Goal: Book appointment/travel/reservation

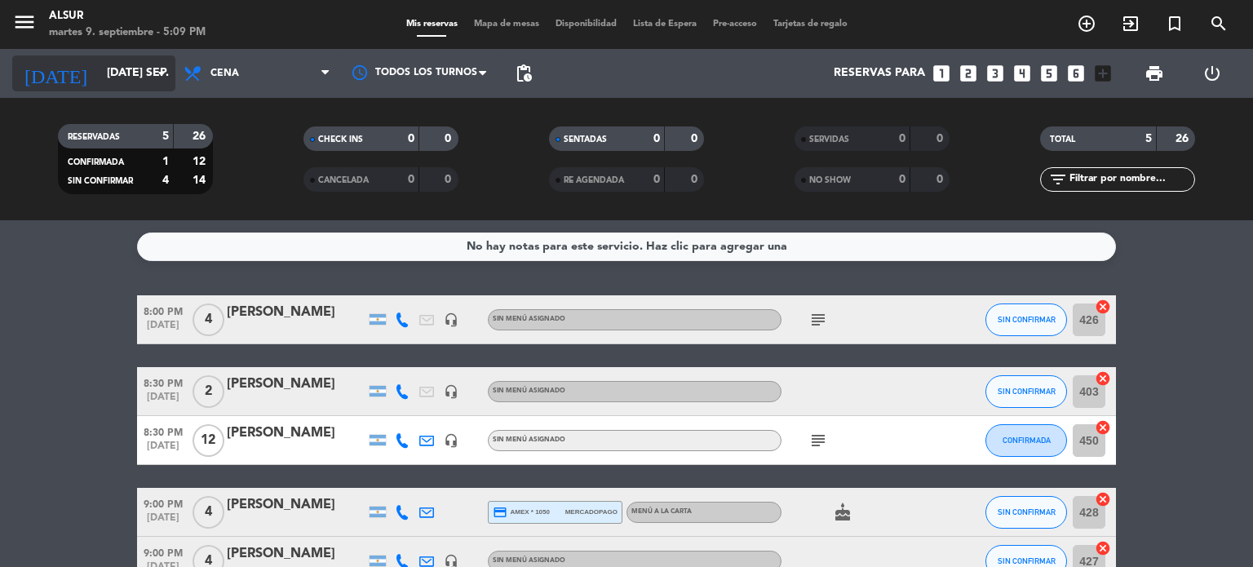
click at [111, 74] on input "[DATE] sep." at bounding box center [176, 73] width 155 height 29
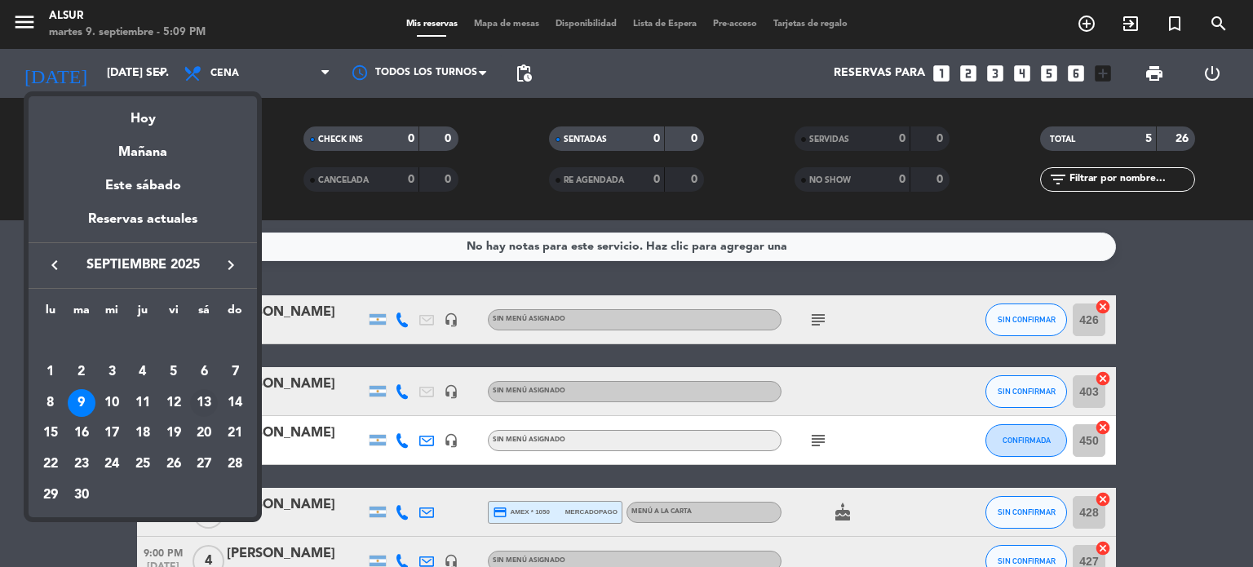
click at [206, 404] on div "13" at bounding box center [204, 403] width 28 height 28
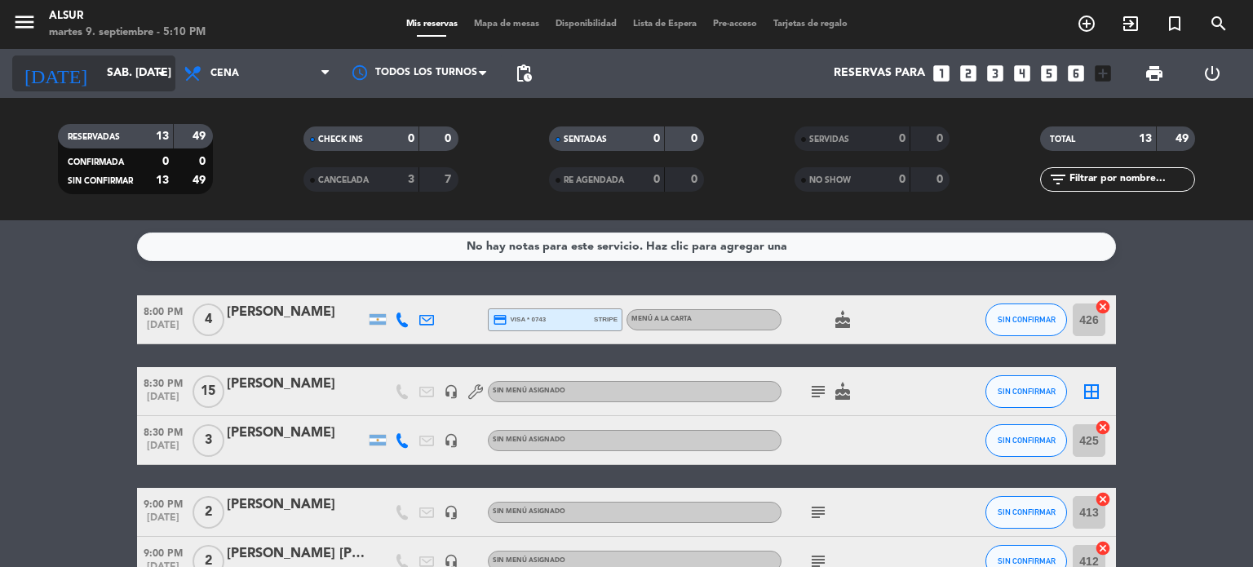
click at [161, 74] on icon "arrow_drop_down" at bounding box center [162, 74] width 20 height 20
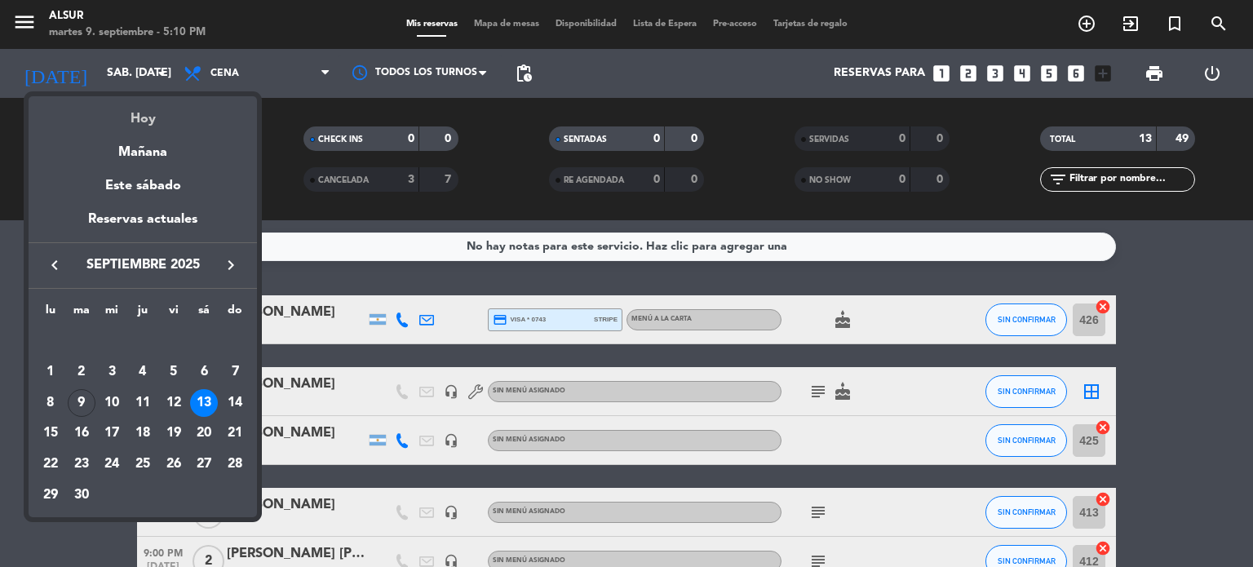
click at [150, 125] on div "Hoy" at bounding box center [143, 112] width 228 height 33
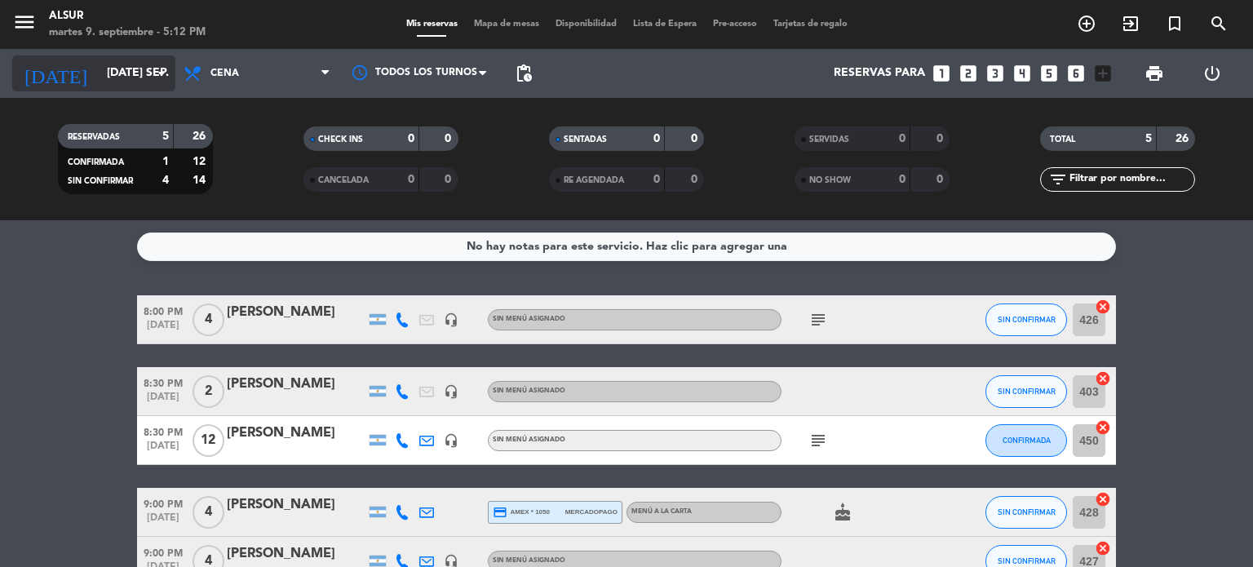
click at [153, 76] on icon "arrow_drop_down" at bounding box center [162, 74] width 20 height 20
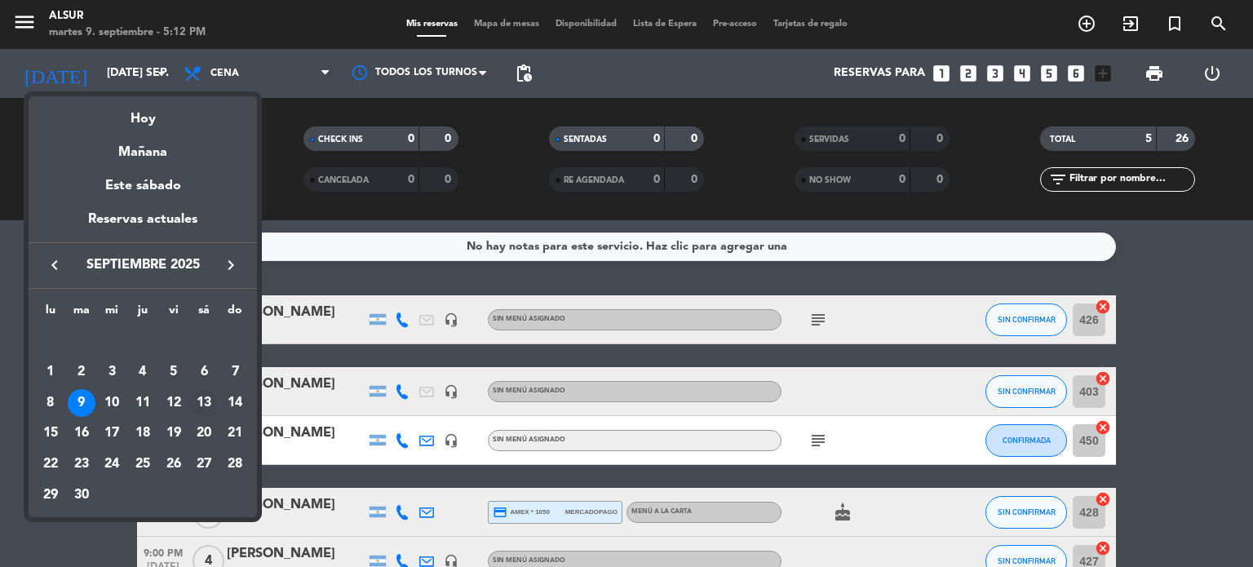
click at [205, 398] on div "13" at bounding box center [204, 403] width 28 height 28
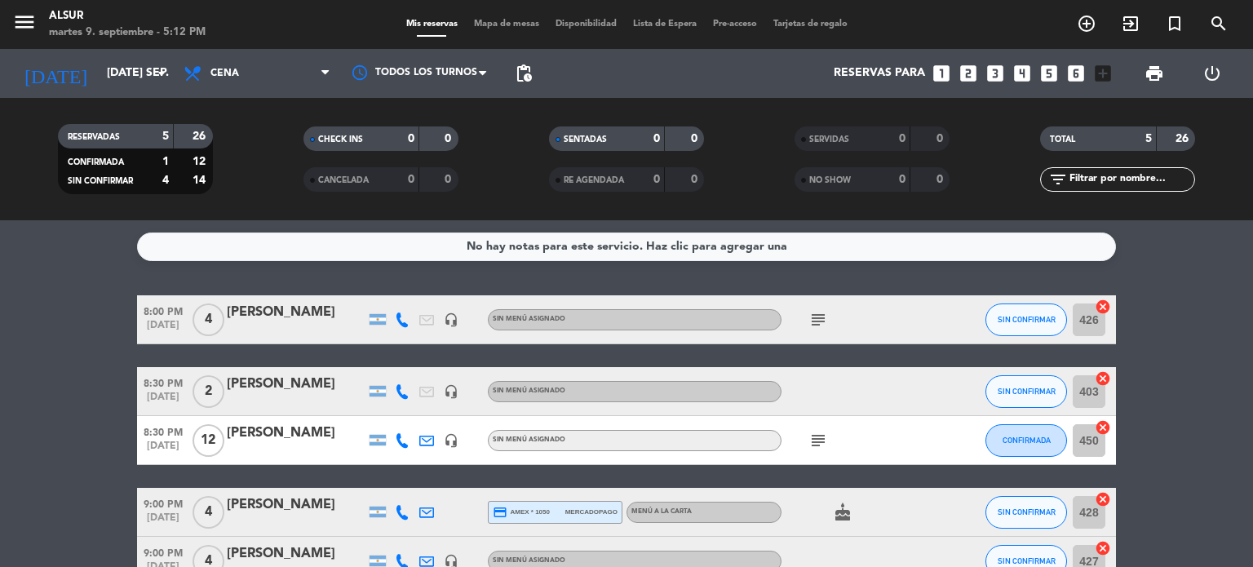
type input "sáb. [DATE]"
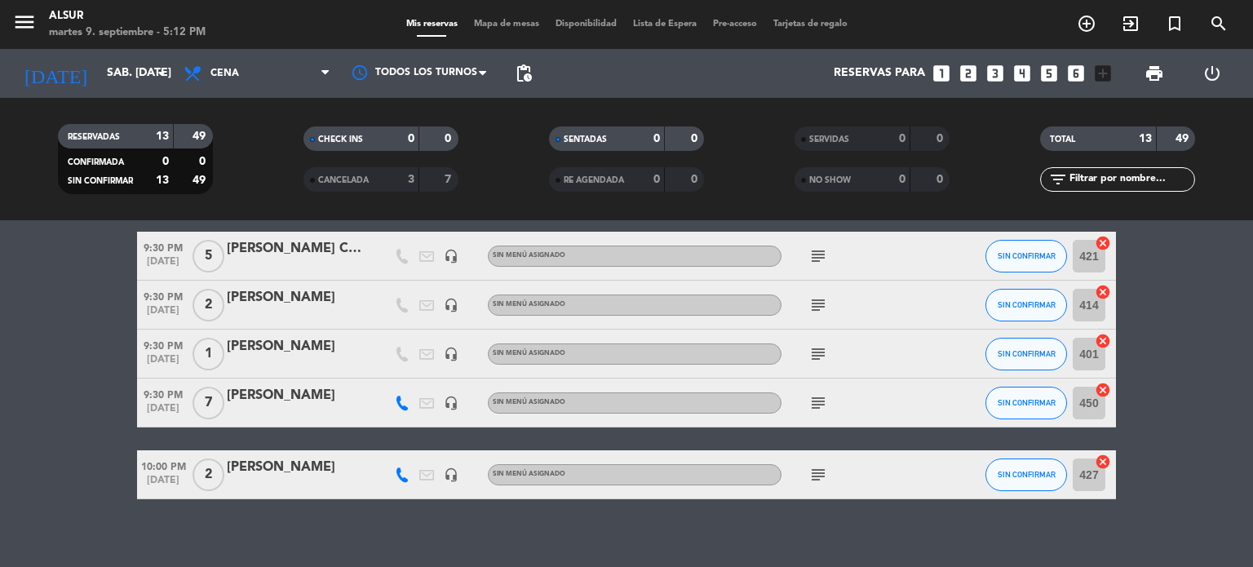
scroll to position [537, 0]
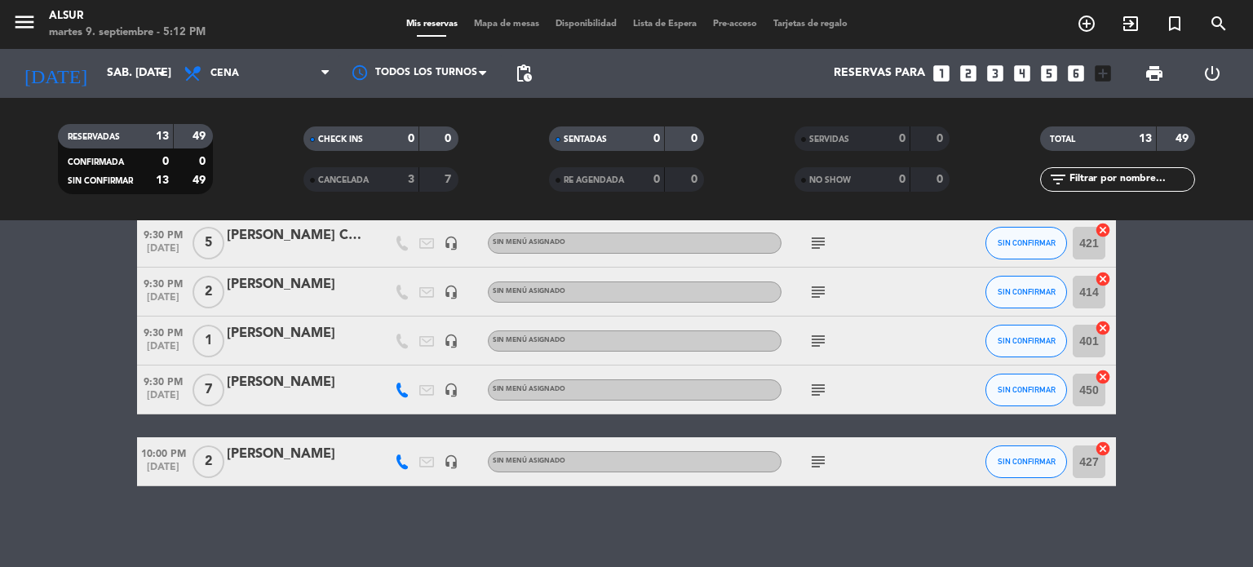
click at [1020, 72] on icon "looks_4" at bounding box center [1021, 73] width 21 height 21
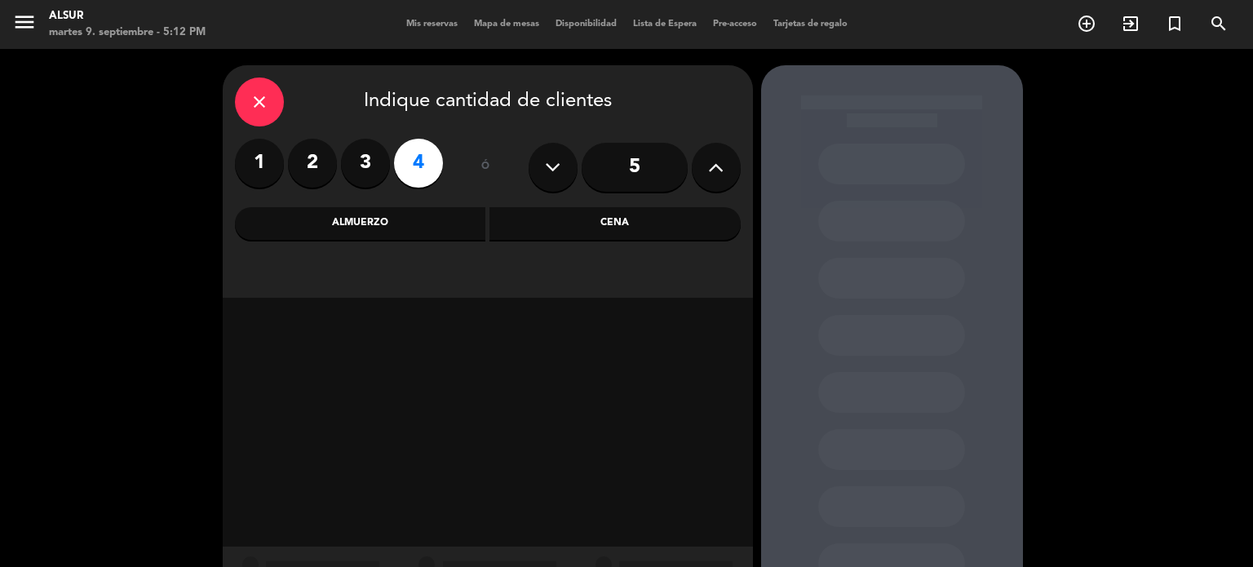
drag, startPoint x: 623, startPoint y: 215, endPoint x: 622, endPoint y: 228, distance: 13.1
click at [626, 218] on div "Cena" at bounding box center [614, 223] width 251 height 33
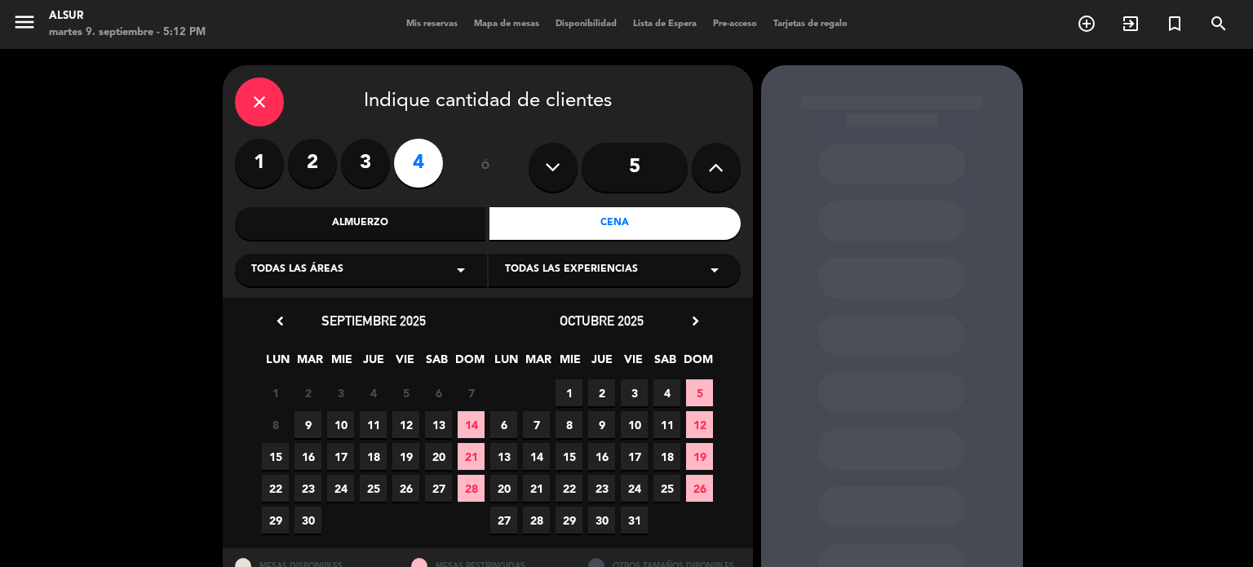
click at [440, 427] on span "13" at bounding box center [438, 424] width 27 height 27
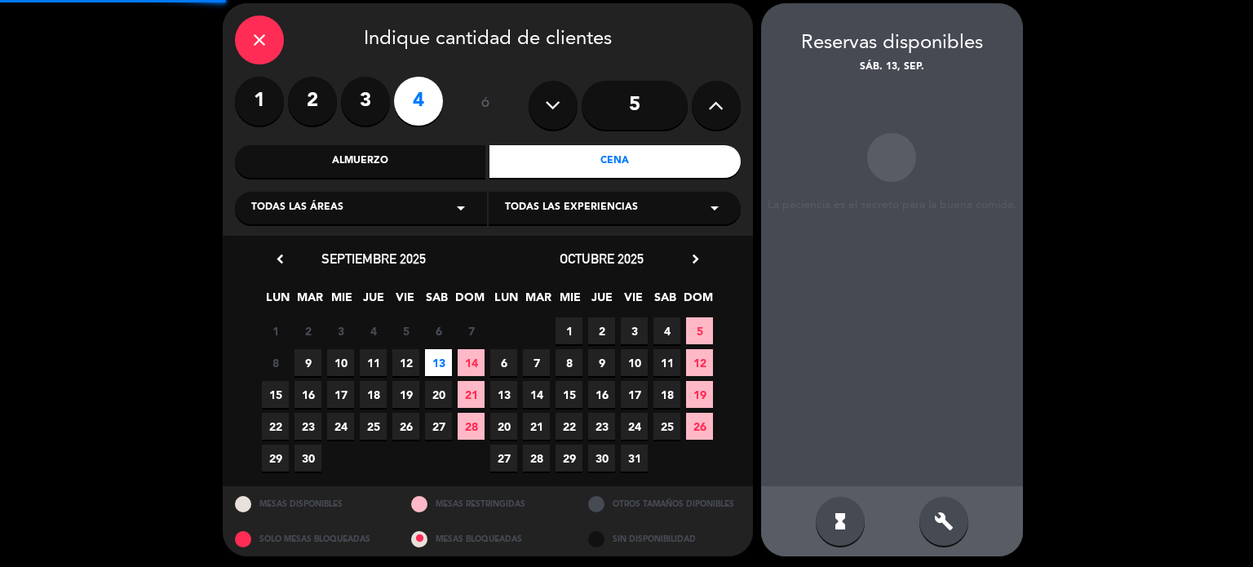
scroll to position [65, 0]
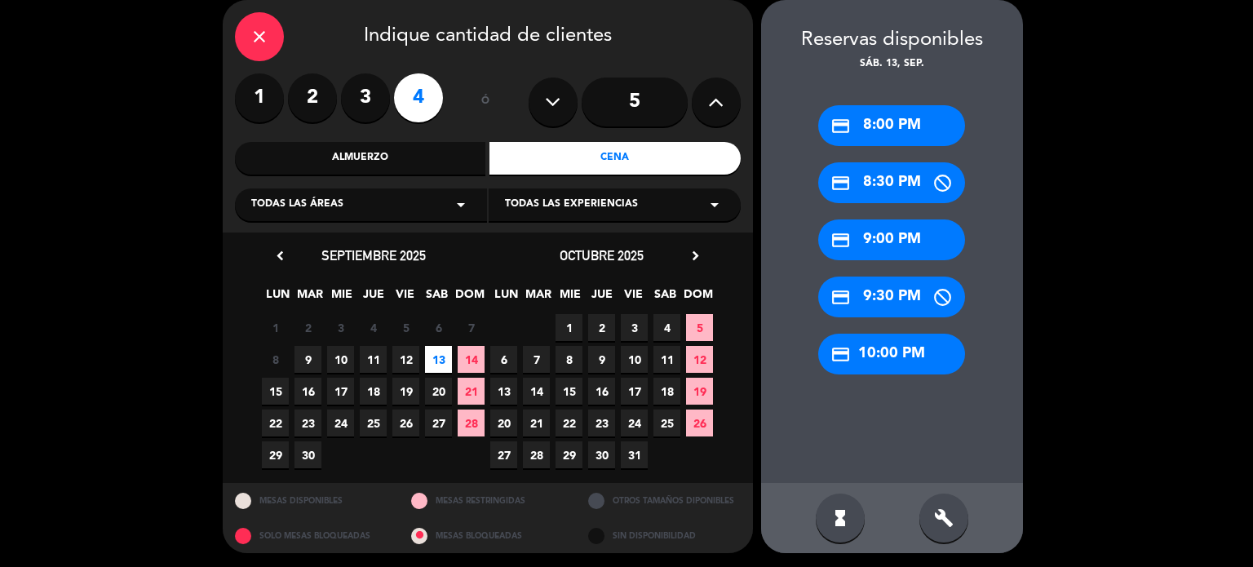
click at [871, 241] on div "credit_card 9:00 PM" at bounding box center [891, 239] width 147 height 41
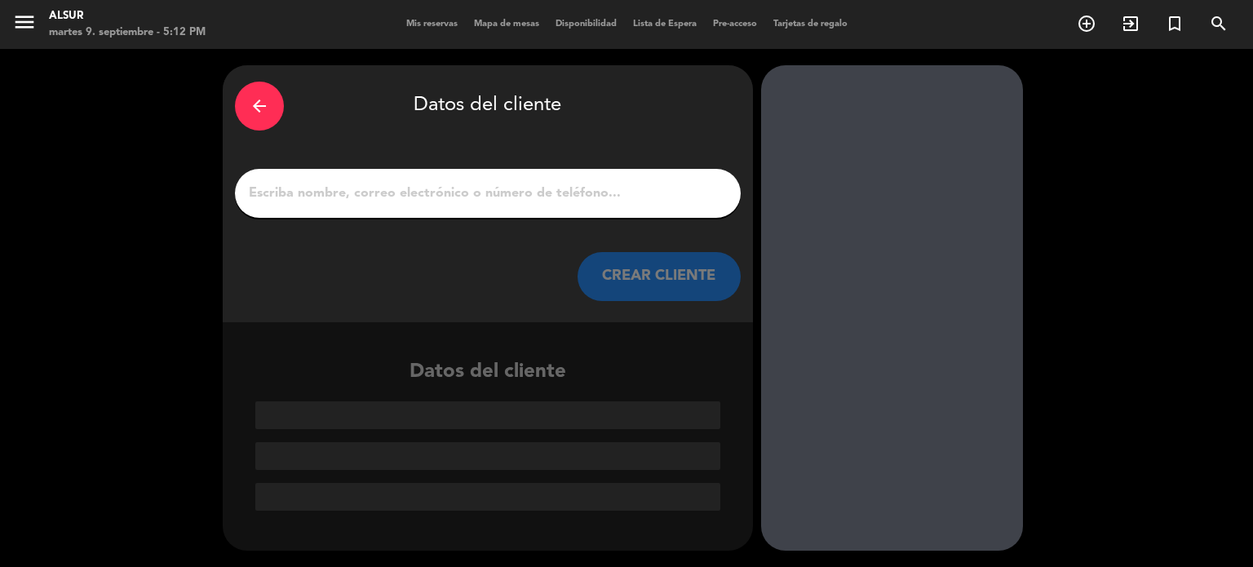
click at [592, 201] on input "1" at bounding box center [487, 193] width 481 height 23
click at [309, 179] on div at bounding box center [488, 193] width 506 height 49
drag, startPoint x: 249, startPoint y: 66, endPoint x: 7, endPoint y: 185, distance: 269.2
click at [7, 185] on div "arrow_back Datos del cliente CREAR CLIENTE Datos del cliente" at bounding box center [626, 308] width 1253 height 518
click at [298, 188] on input "1" at bounding box center [487, 193] width 481 height 23
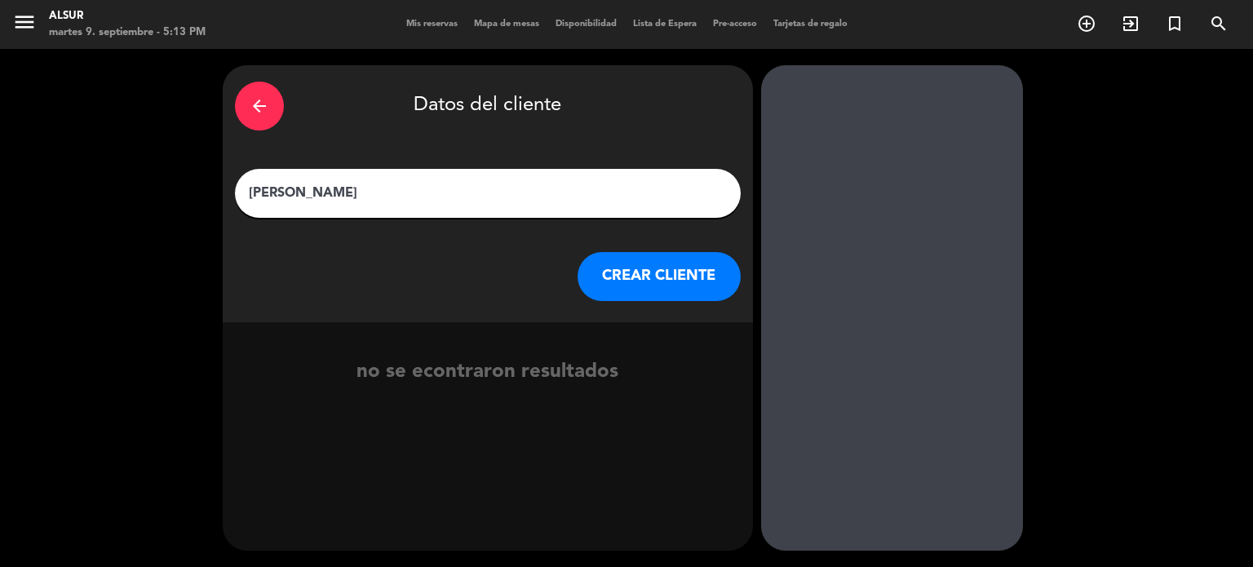
type input "[PERSON_NAME]"
click at [606, 276] on button "CREAR CLIENTE" at bounding box center [658, 276] width 163 height 49
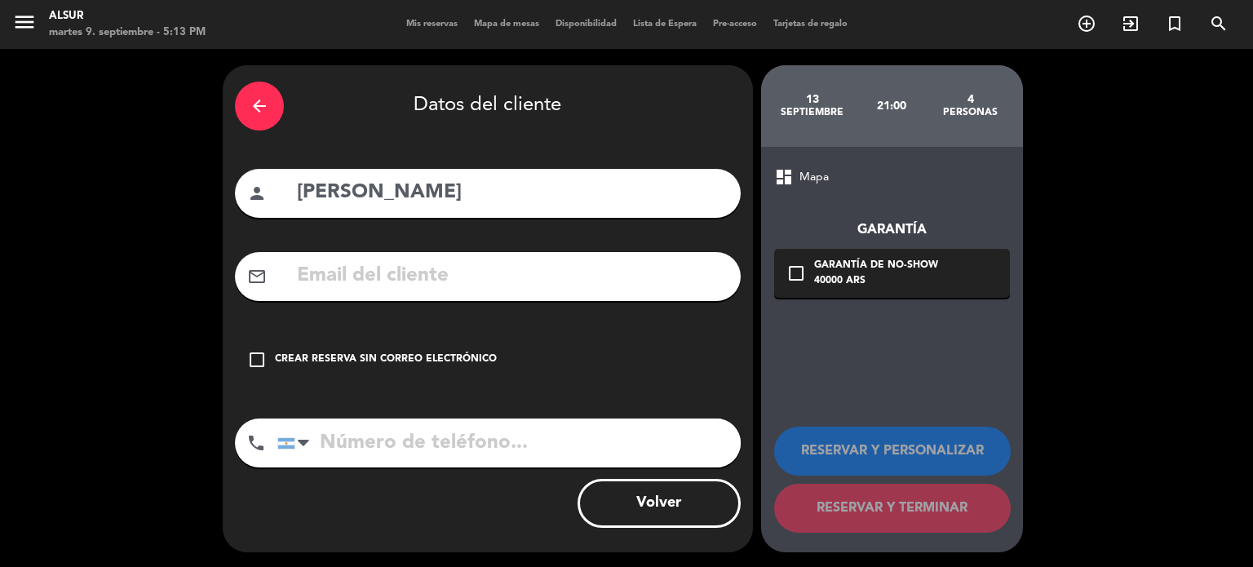
click at [362, 276] on input "text" at bounding box center [511, 275] width 433 height 33
paste input "[EMAIL_ADDRESS][DOMAIN_NAME]"
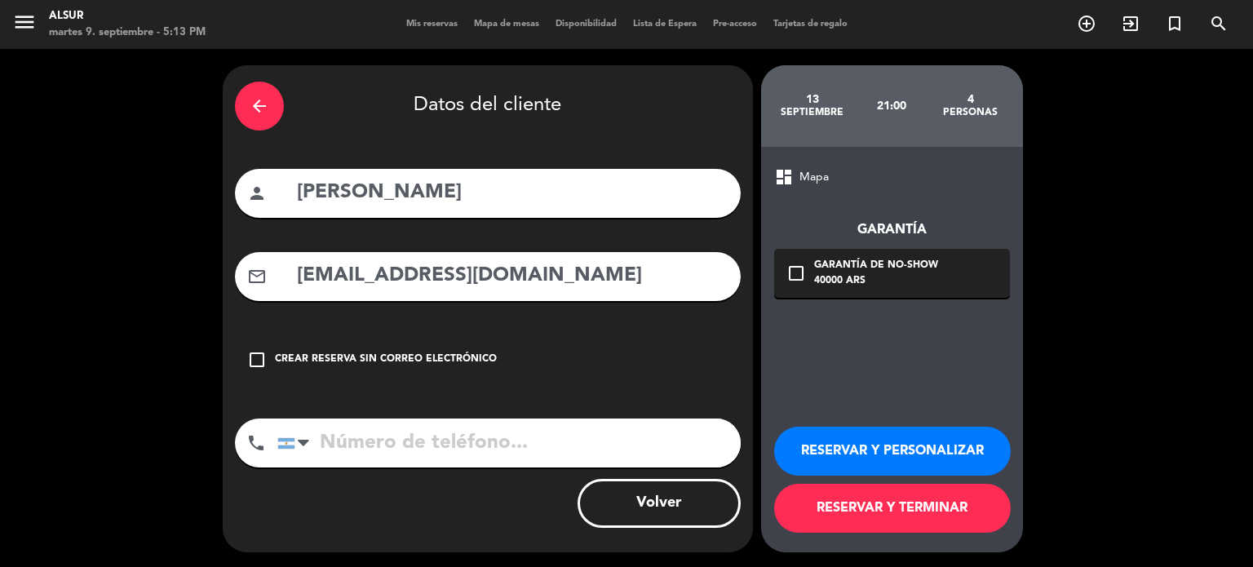
type input "[EMAIL_ADDRESS][DOMAIN_NAME]"
click at [398, 447] on input "tel" at bounding box center [508, 442] width 463 height 49
click at [369, 436] on input "tel" at bounding box center [508, 442] width 463 height 49
paste input "[PHONE_NUMBER]"
type input "[PHONE_NUMBER]"
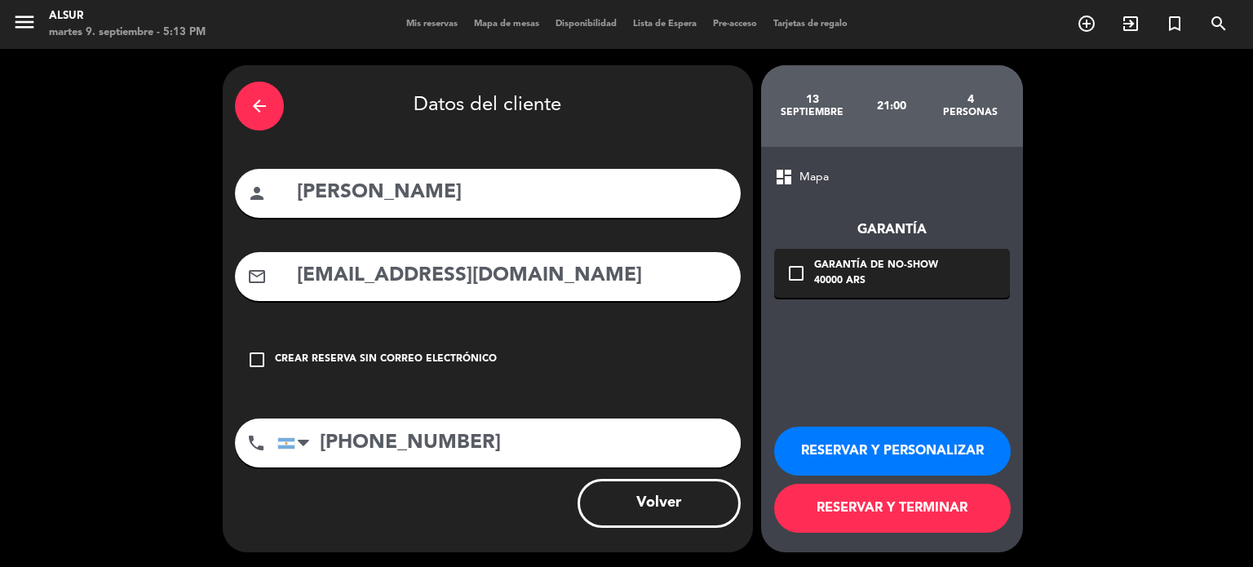
click at [267, 104] on icon "arrow_back" at bounding box center [260, 106] width 20 height 20
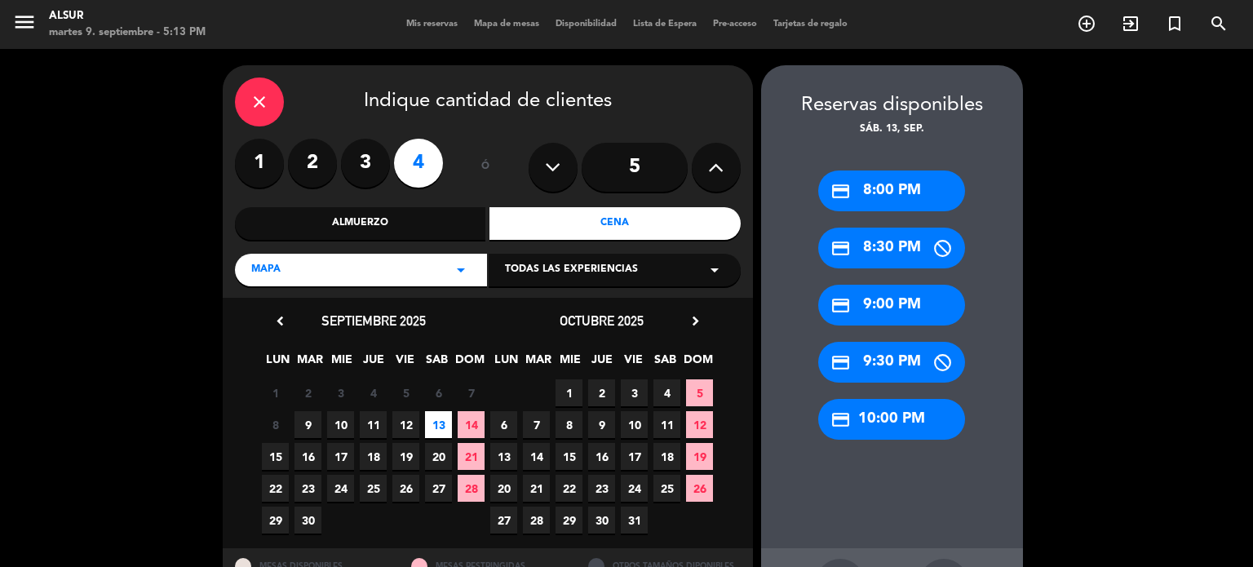
click at [913, 352] on div "credit_card 9:30 PM" at bounding box center [891, 362] width 147 height 41
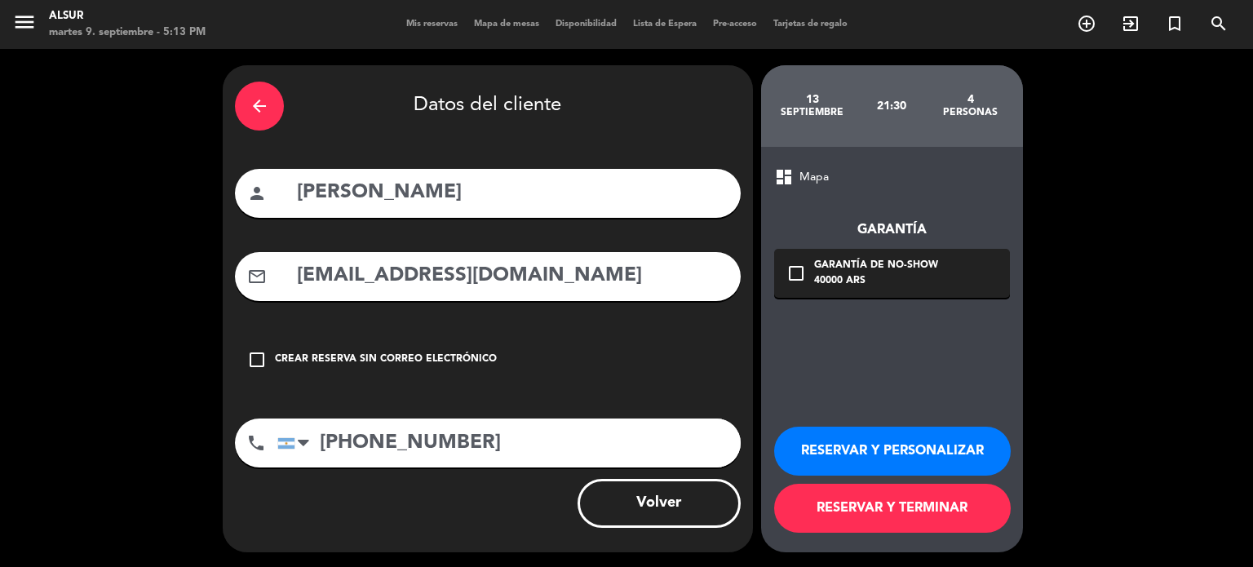
click at [359, 191] on input "[PERSON_NAME]" at bounding box center [511, 192] width 433 height 33
type input "[PERSON_NAME]"
click at [944, 511] on button "RESERVAR Y TERMINAR" at bounding box center [892, 508] width 237 height 49
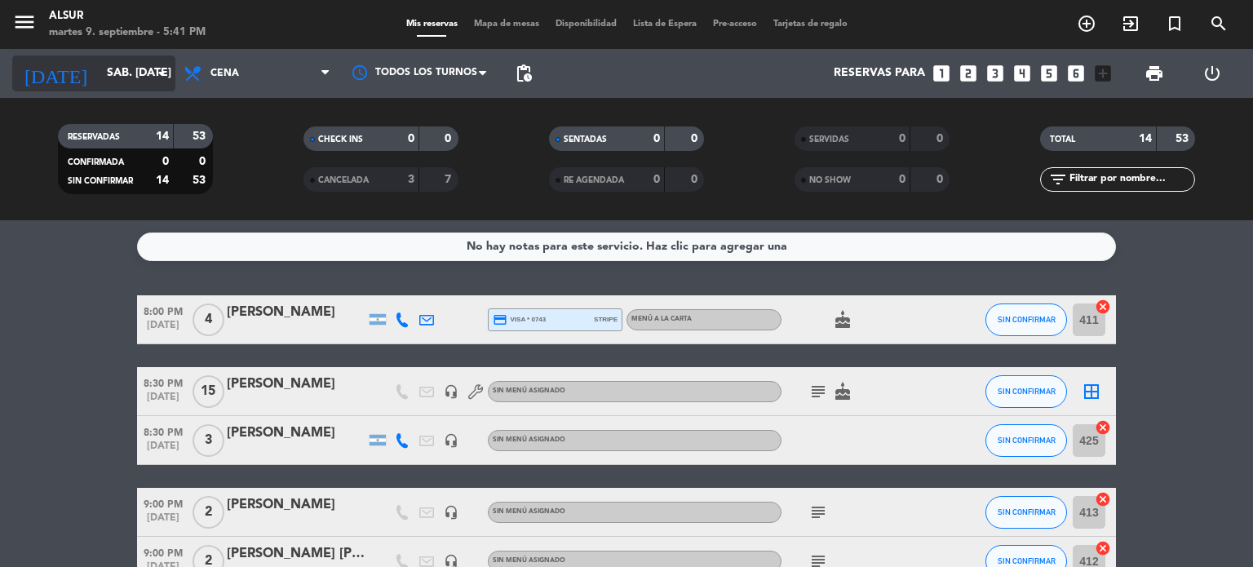
click at [150, 73] on input "sáb. [DATE]" at bounding box center [176, 73] width 155 height 29
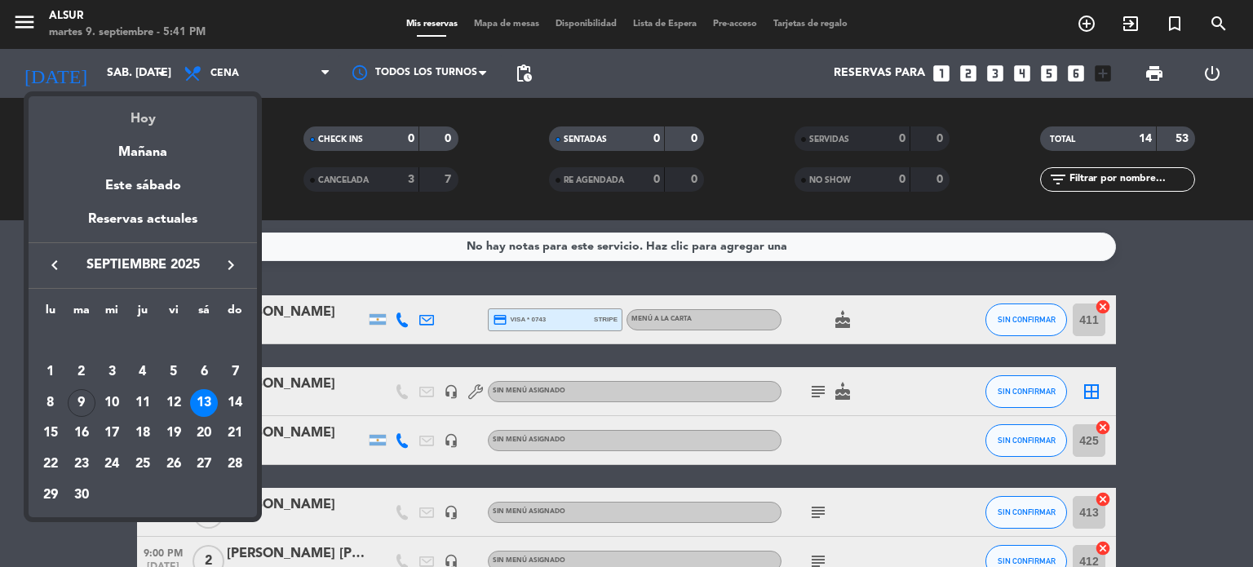
click at [141, 121] on div "Hoy" at bounding box center [143, 112] width 228 height 33
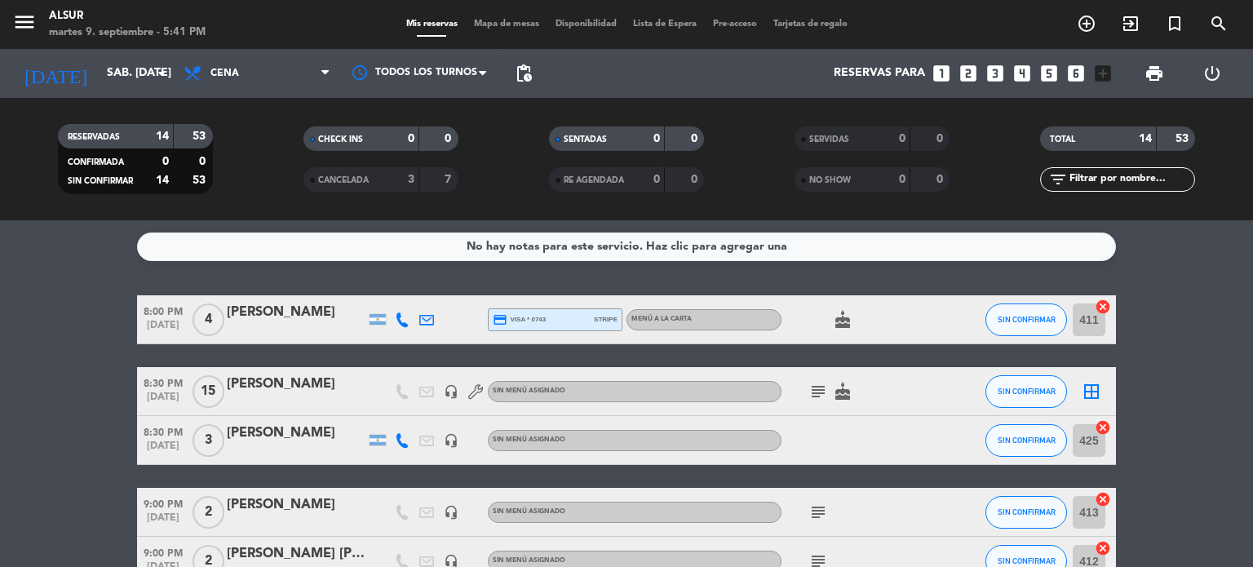
type input "[DATE] sep."
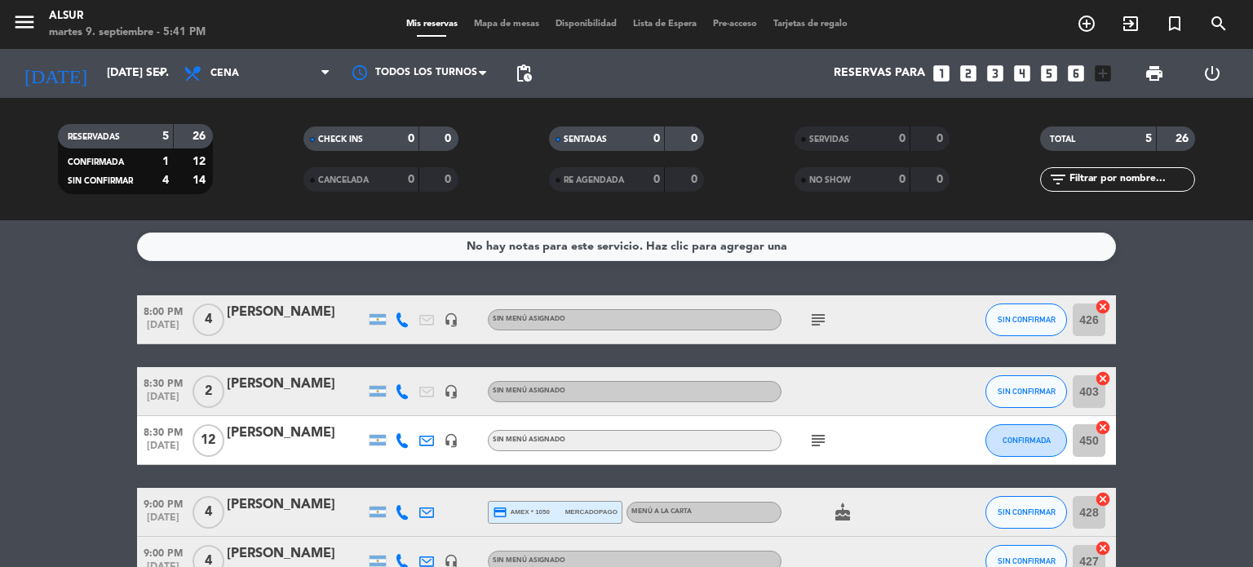
click at [1050, 68] on icon "looks_5" at bounding box center [1048, 73] width 21 height 21
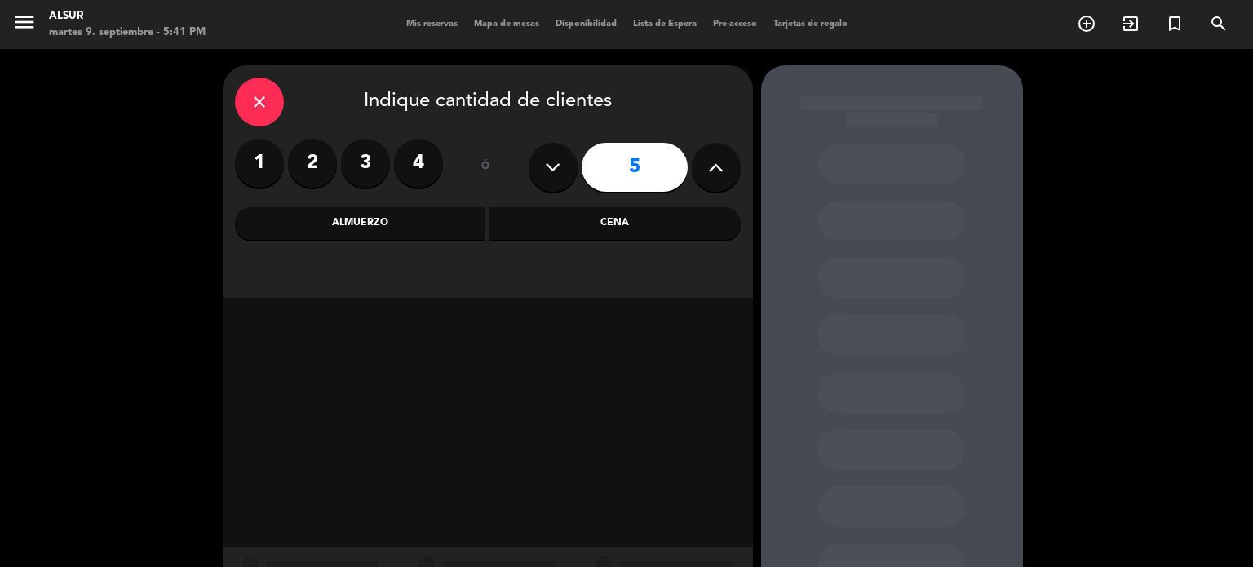
click at [617, 221] on div "Cena" at bounding box center [614, 223] width 251 height 33
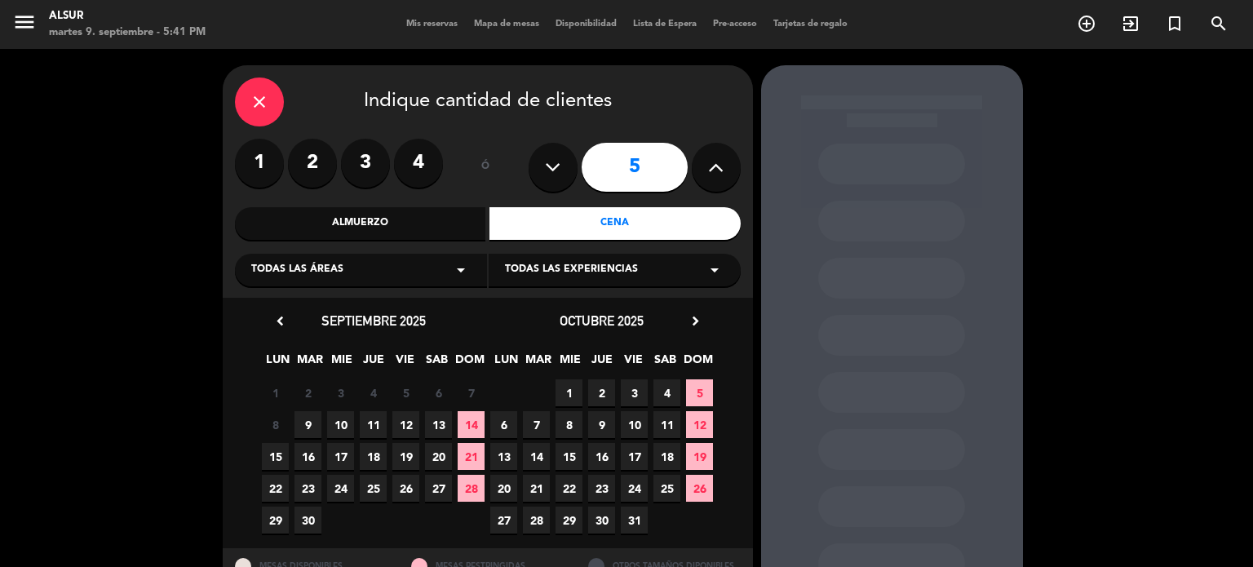
click at [303, 424] on span "9" at bounding box center [307, 424] width 27 height 27
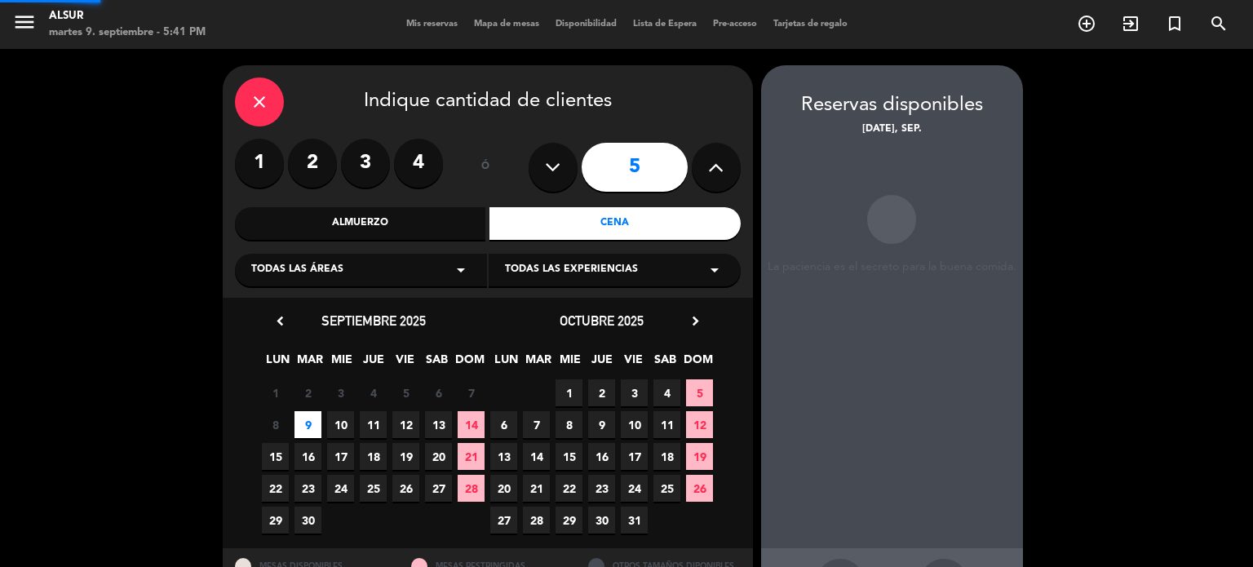
scroll to position [65, 0]
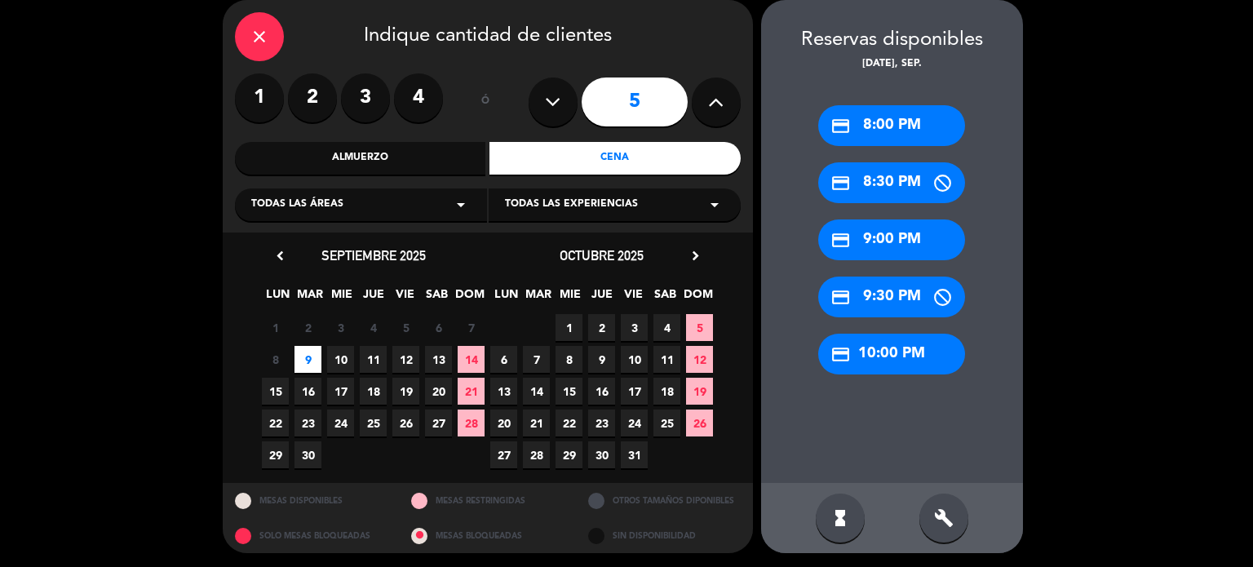
click at [891, 129] on div "credit_card 8:00 PM" at bounding box center [891, 125] width 147 height 41
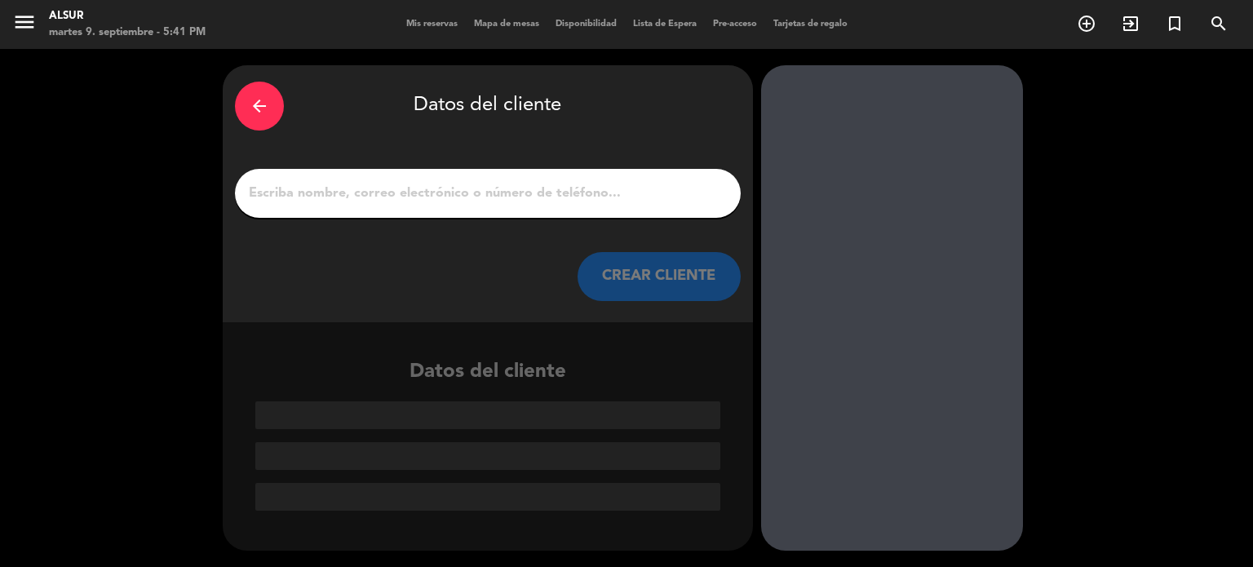
click at [320, 197] on input "1" at bounding box center [487, 193] width 481 height 23
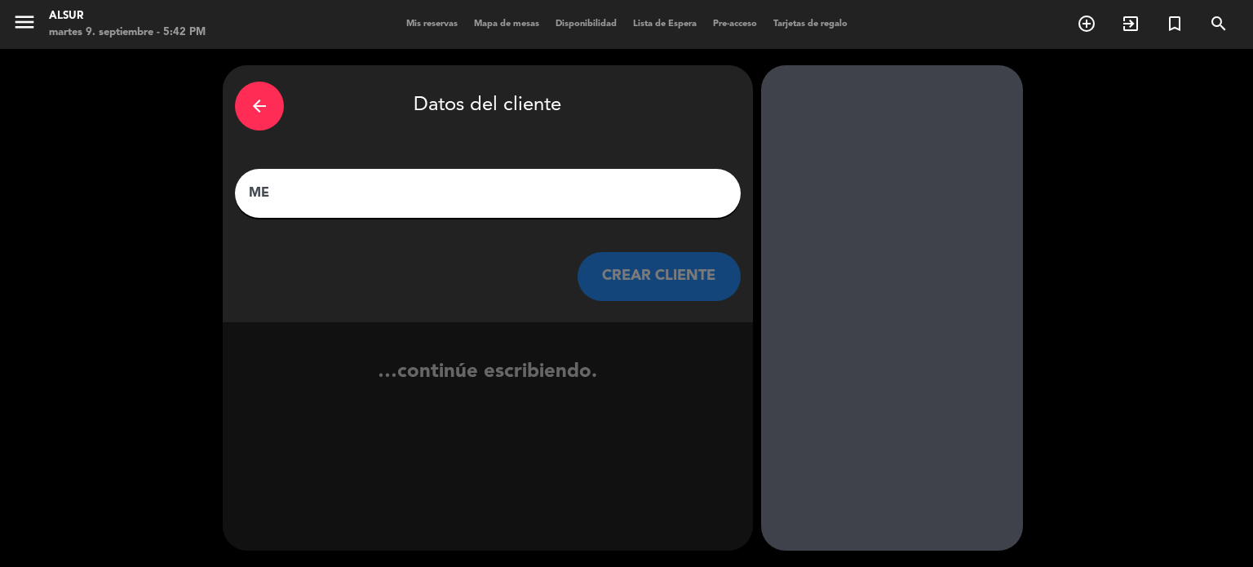
type input "M"
type input "C"
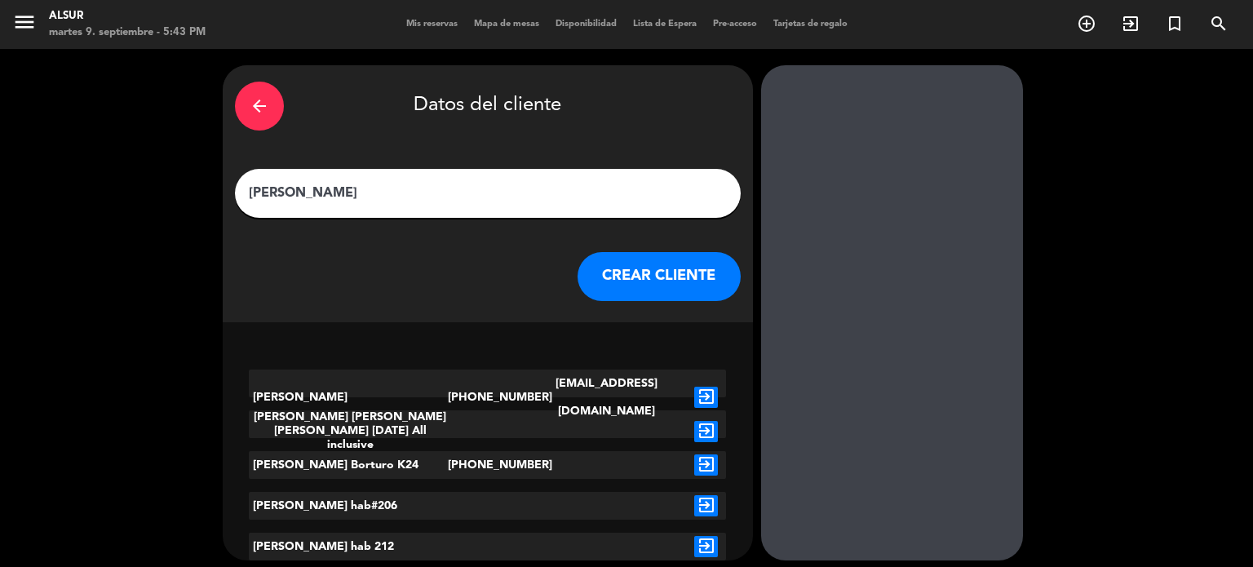
type input "[PERSON_NAME]"
click at [284, 385] on div "[PERSON_NAME]" at bounding box center [348, 396] width 199 height 55
click at [701, 387] on icon "exit_to_app" at bounding box center [706, 397] width 24 height 21
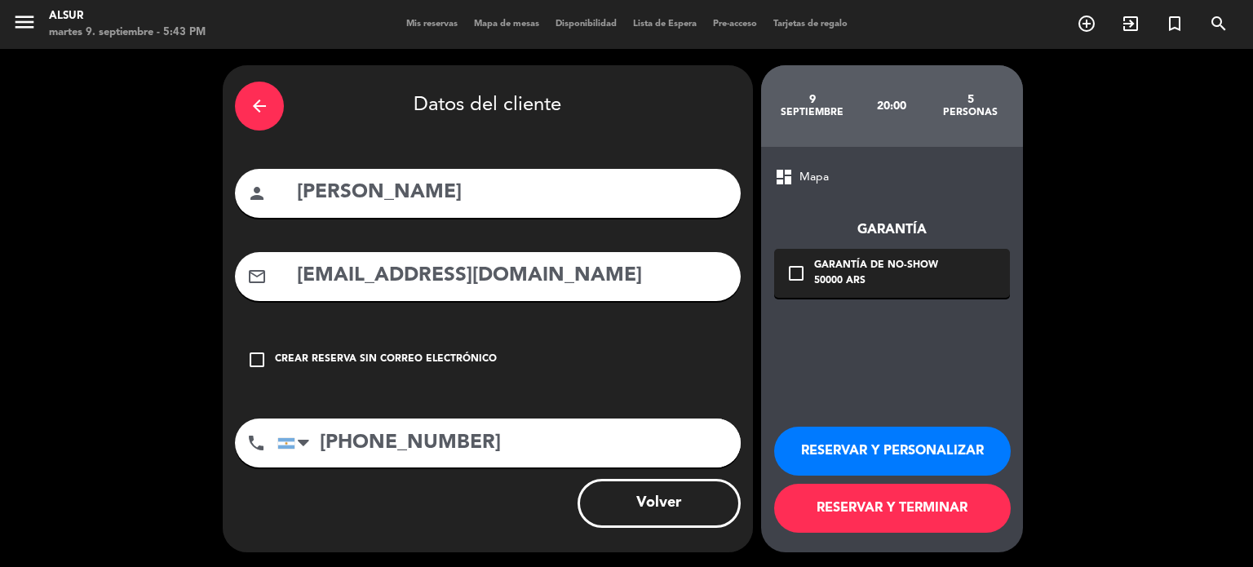
click at [243, 106] on div "arrow_back" at bounding box center [259, 106] width 49 height 49
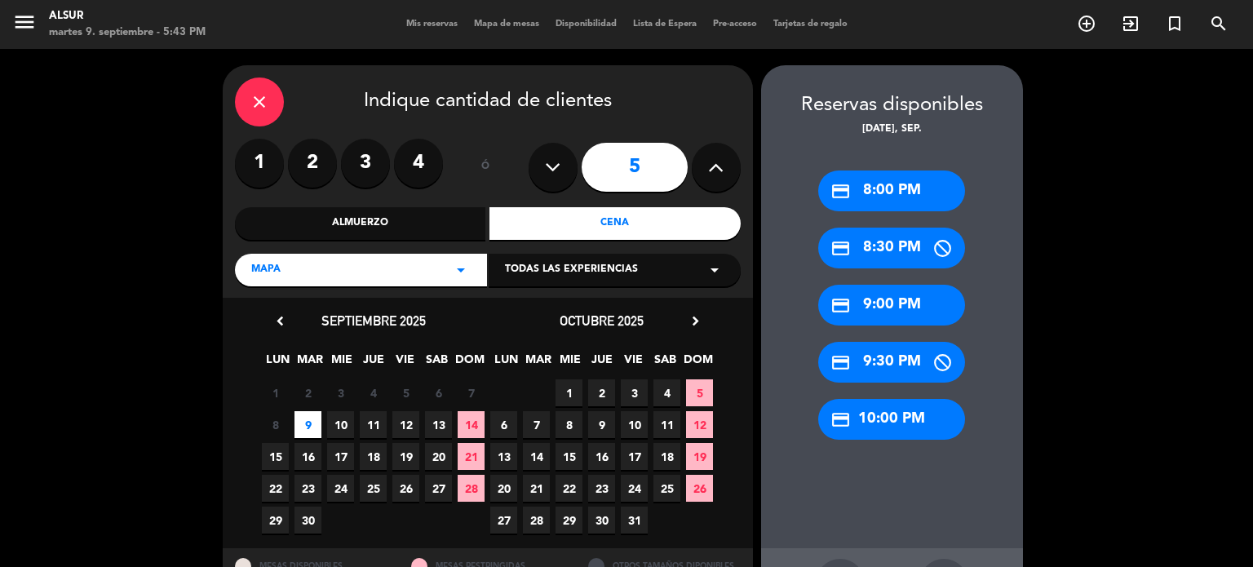
click at [243, 106] on div "close" at bounding box center [259, 101] width 49 height 49
